Goal: Task Accomplishment & Management: Manage account settings

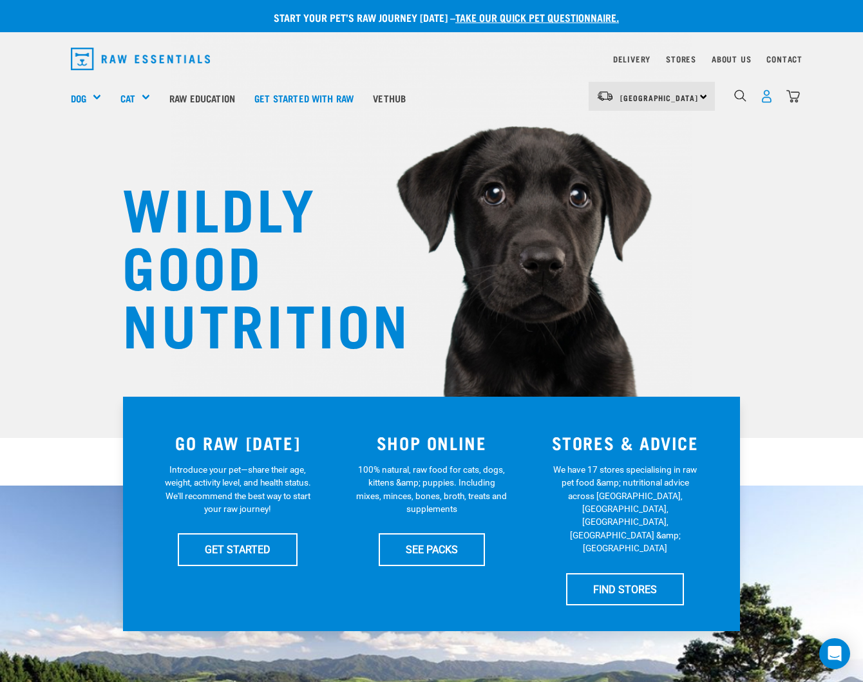
click at [763, 95] on img "dropdown navigation" at bounding box center [767, 97] width 14 height 14
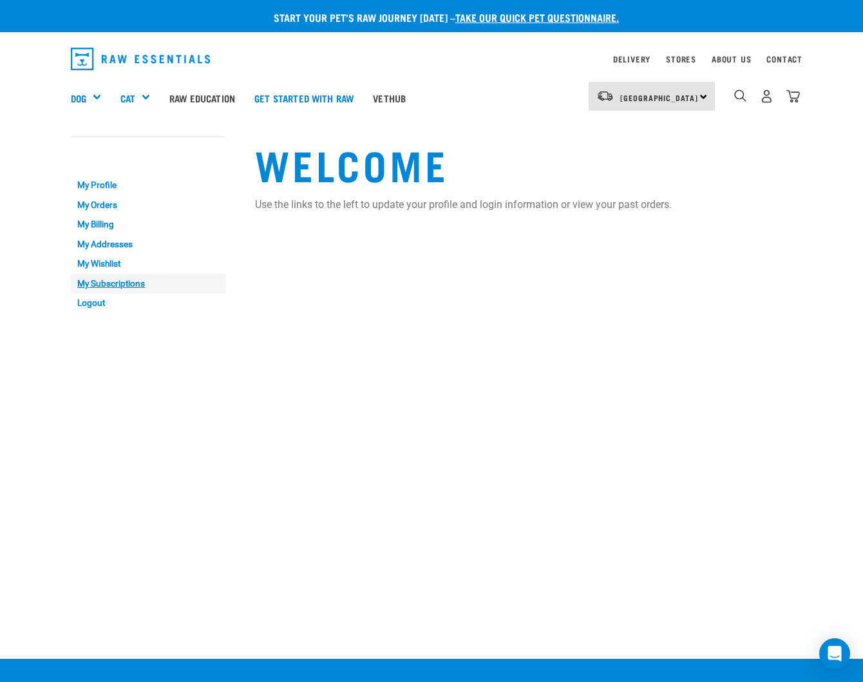
click at [111, 282] on link "My Subscriptions" at bounding box center [148, 284] width 155 height 20
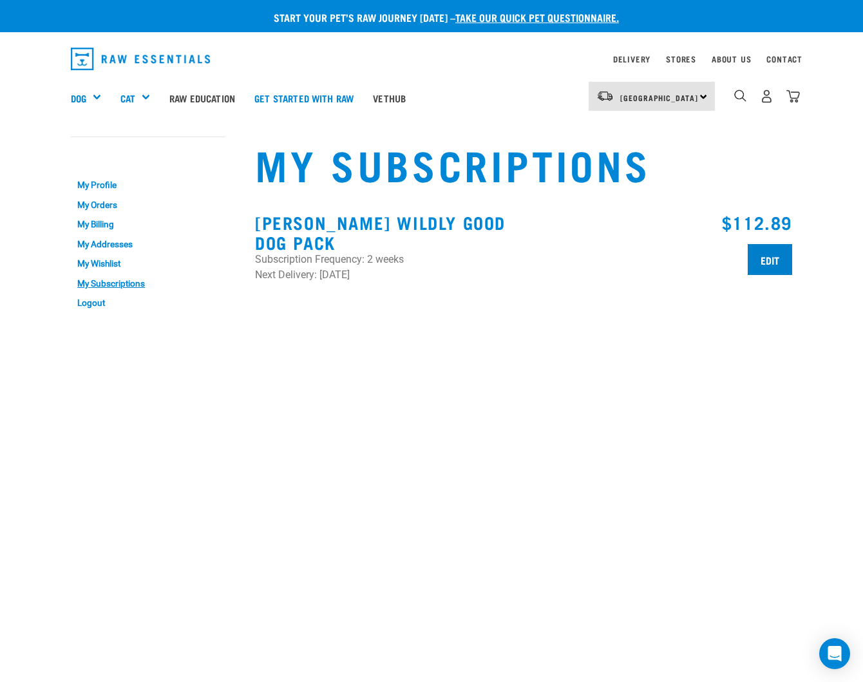
click at [768, 257] on input "Edit" at bounding box center [770, 259] width 44 height 31
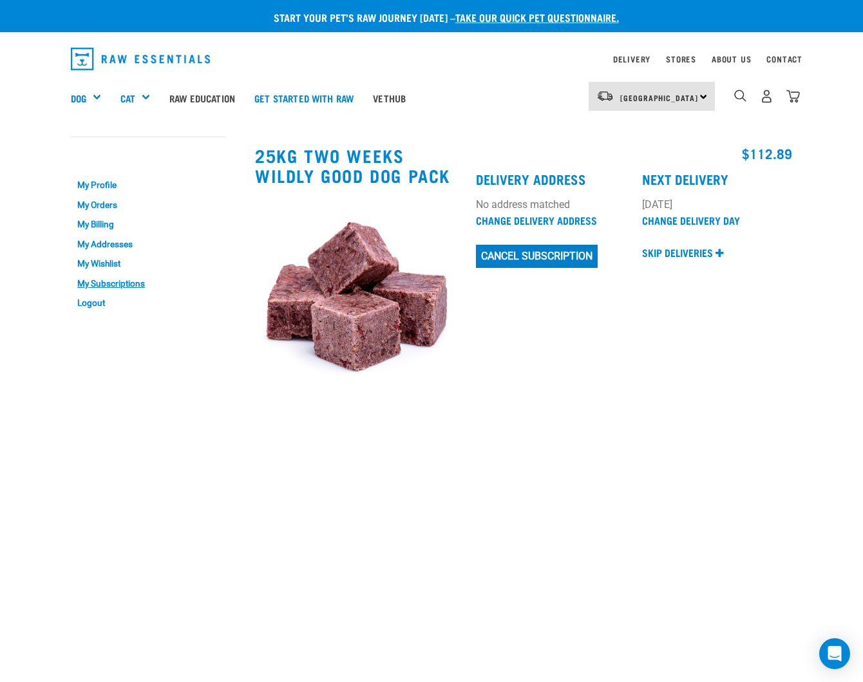
click at [564, 255] on button "Cancel Subscription" at bounding box center [537, 256] width 122 height 23
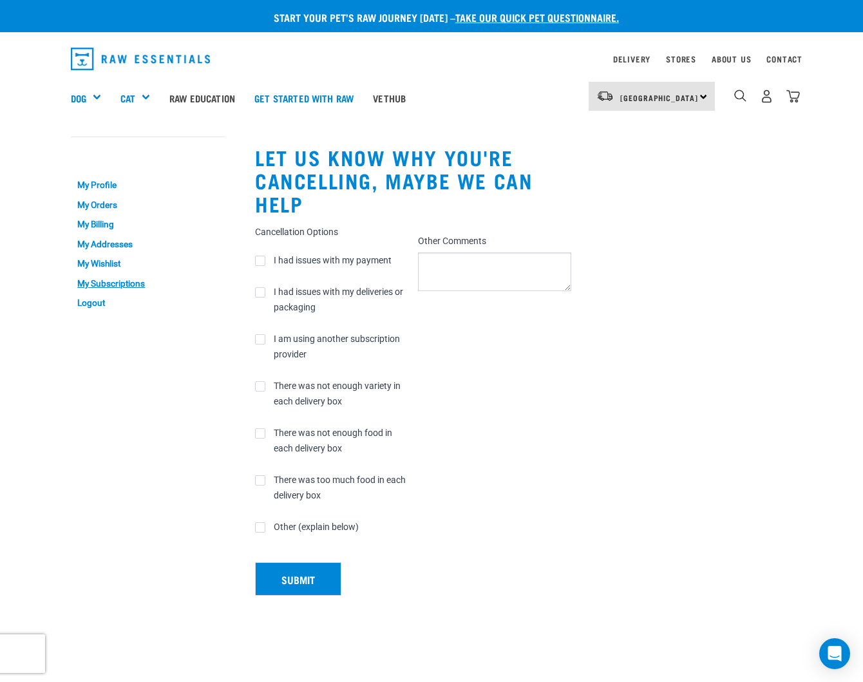
click at [261, 260] on label "I had issues with my payment" at bounding box center [323, 260] width 137 height 15
click at [261, 243] on input "I had issues with my payment" at bounding box center [330, 243] width 153 height 1
checkbox input "true"
click at [305, 580] on button "Submit" at bounding box center [298, 578] width 86 height 33
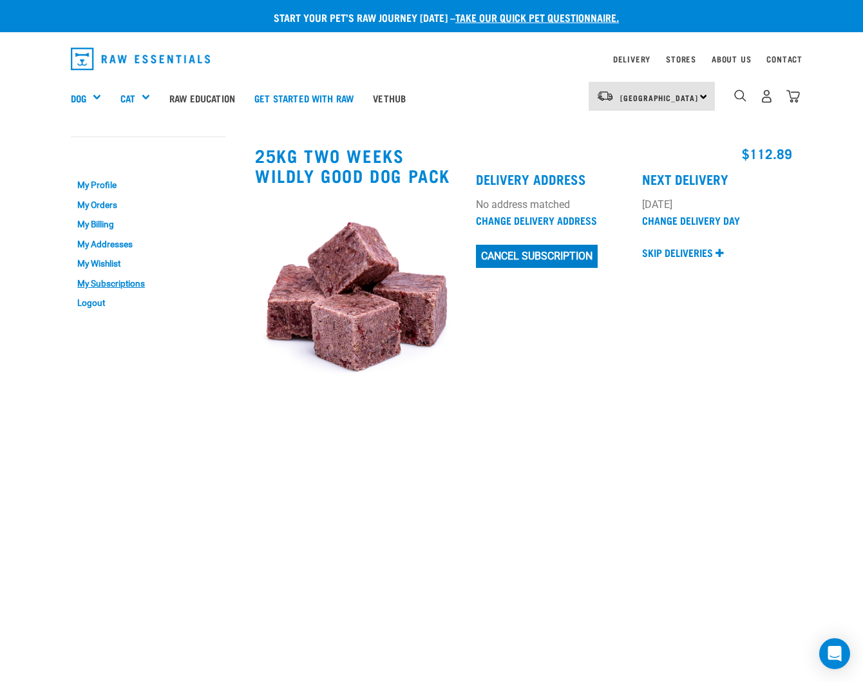
click at [552, 256] on button "Cancel Subscription" at bounding box center [537, 256] width 122 height 23
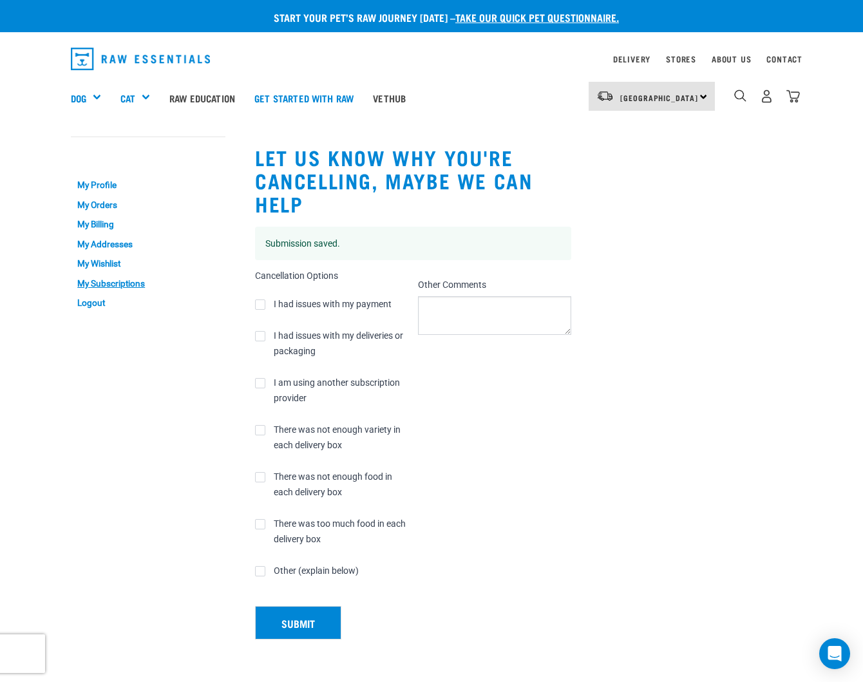
click at [302, 622] on button "Submit" at bounding box center [298, 622] width 86 height 33
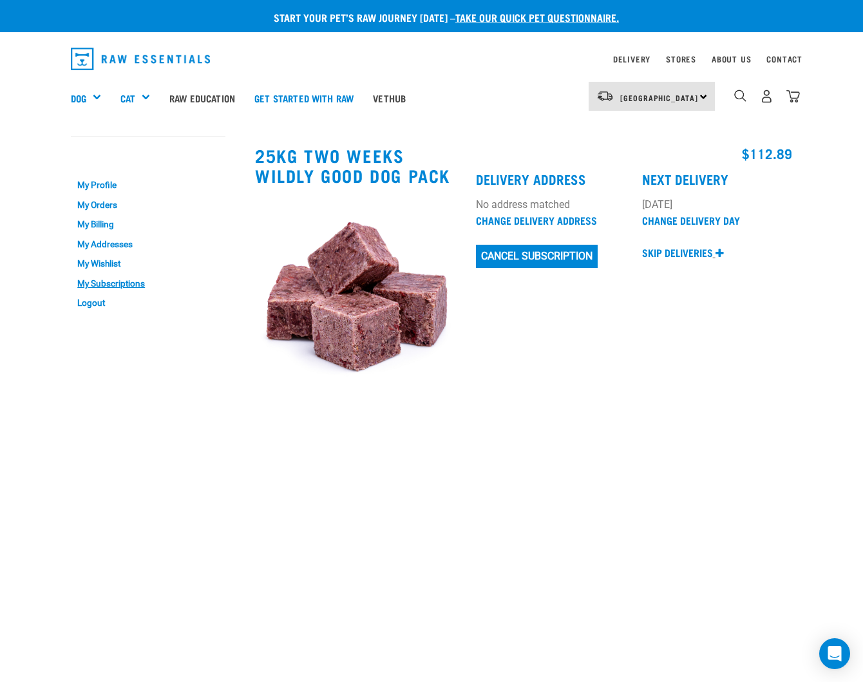
click at [665, 249] on p "Skip deliveries" at bounding box center [677, 252] width 71 height 15
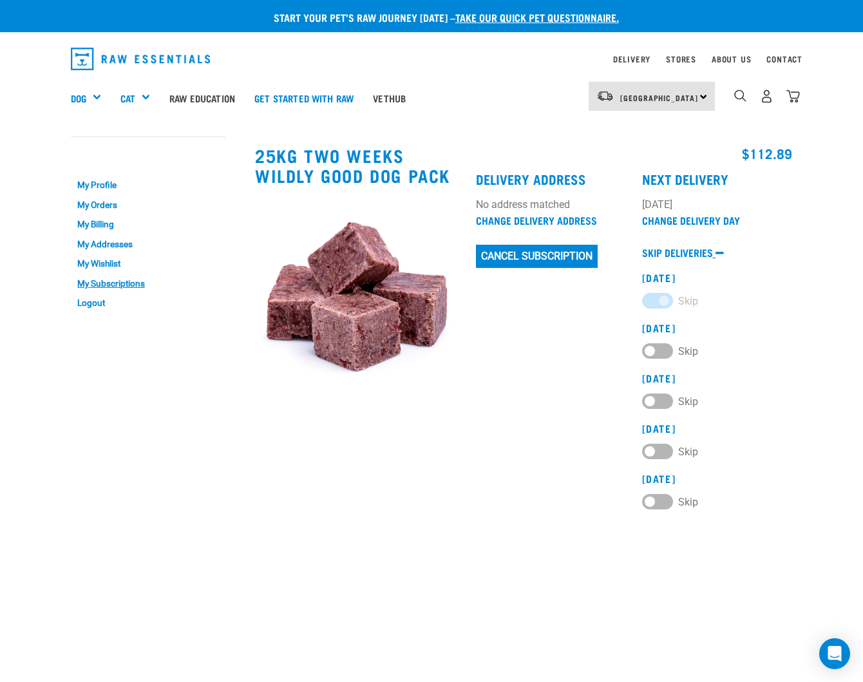
click at [665, 249] on p "Skip deliveries" at bounding box center [677, 252] width 71 height 15
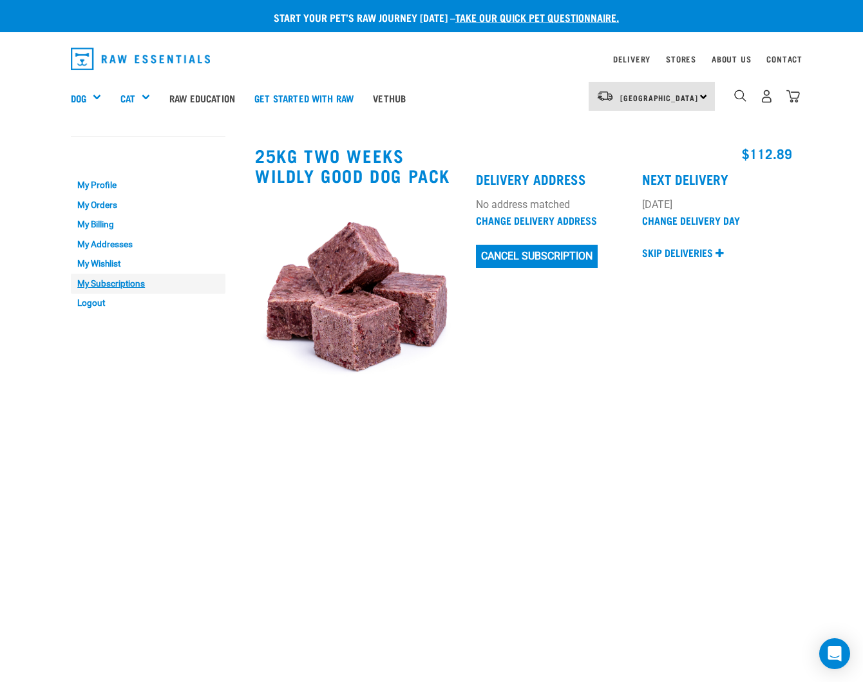
click at [107, 280] on link "My Subscriptions" at bounding box center [148, 284] width 155 height 20
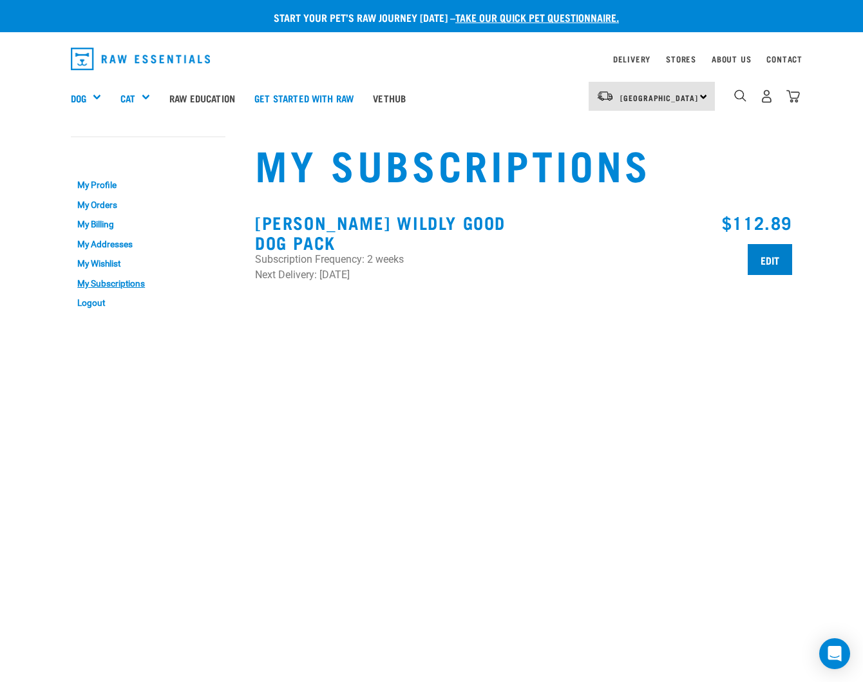
click at [767, 260] on input "Edit" at bounding box center [770, 259] width 44 height 31
